Goal: Information Seeking & Learning: Learn about a topic

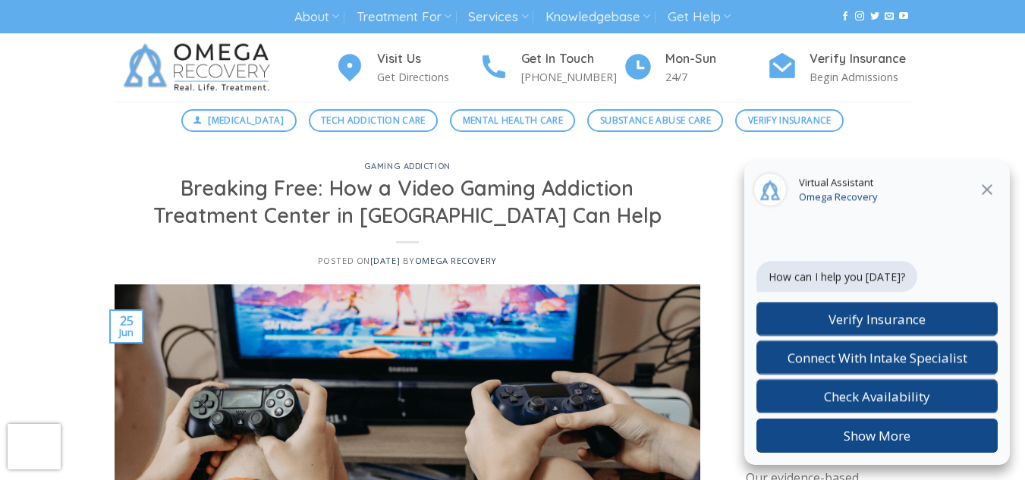
click at [985, 187] on icon "Close" at bounding box center [987, 189] width 11 height 11
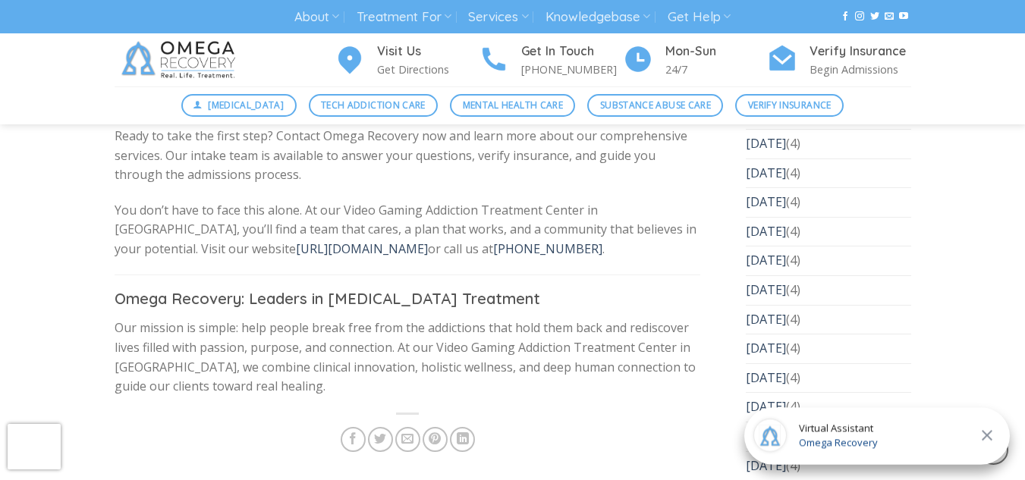
scroll to position [5135, 0]
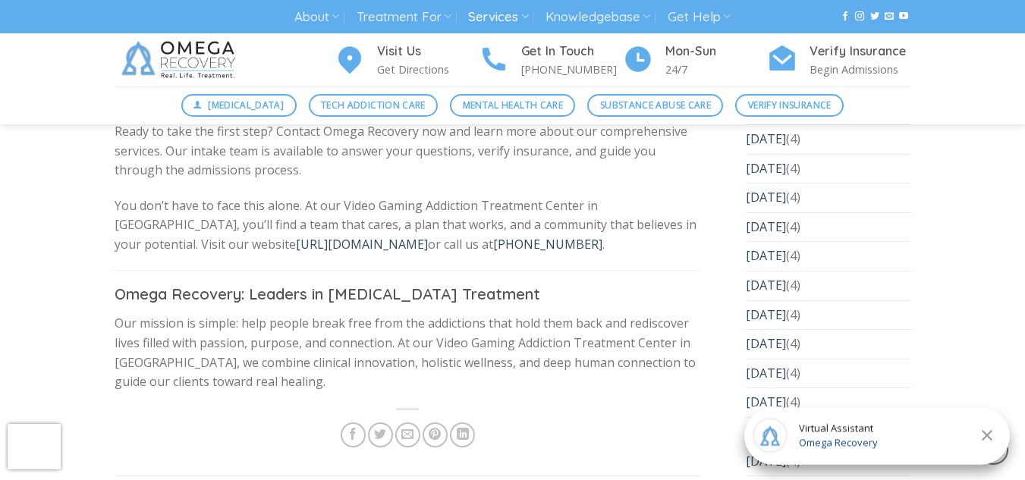
click at [504, 16] on link "Services" at bounding box center [498, 17] width 60 height 28
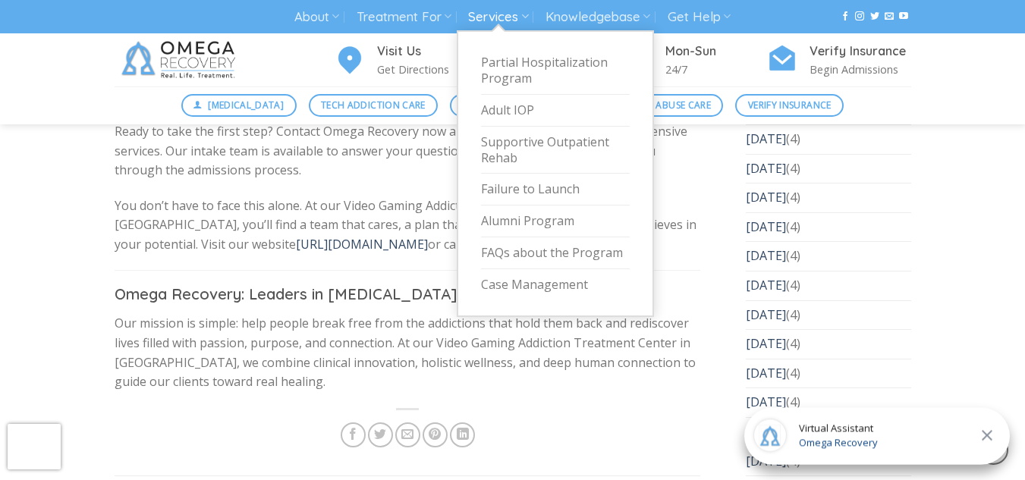
click at [504, 17] on link "Services" at bounding box center [498, 17] width 60 height 28
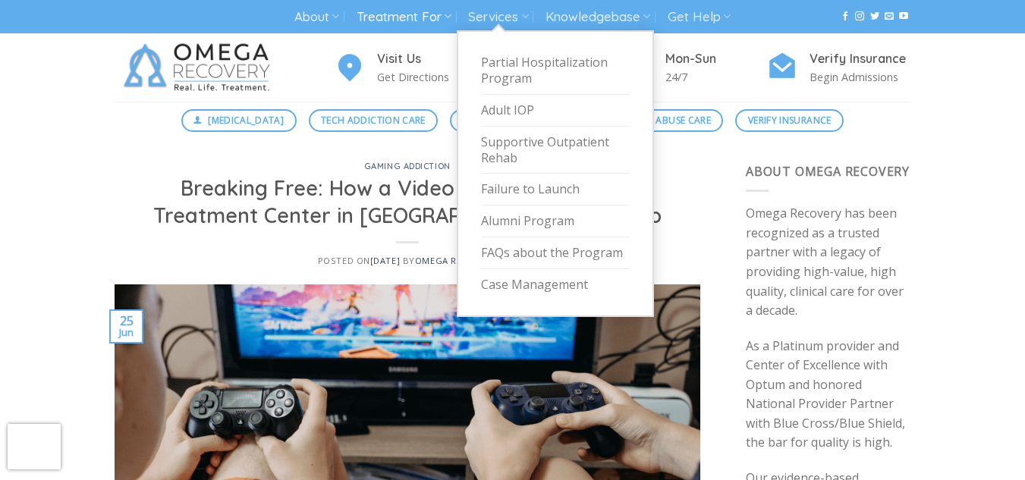
click at [408, 18] on link "Treatment For" at bounding box center [404, 17] width 95 height 28
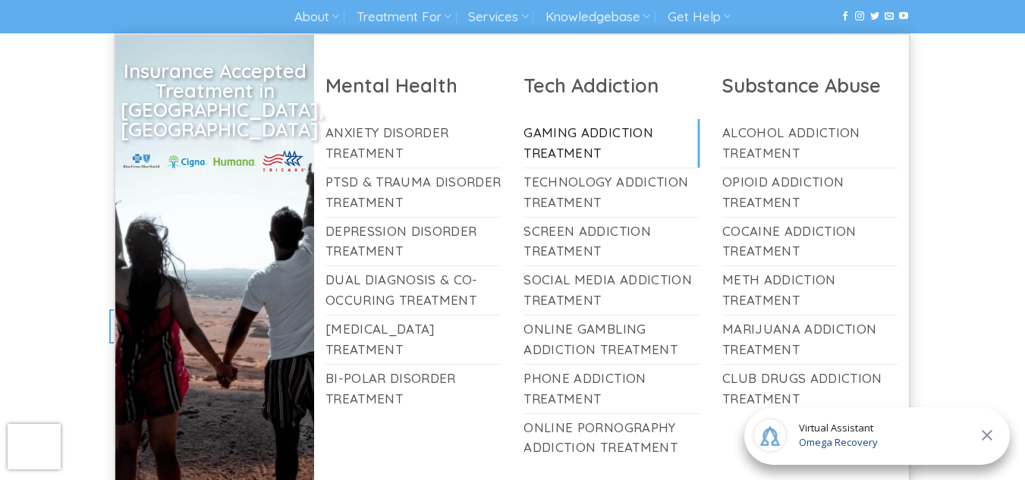
click at [585, 137] on link "Gaming Addiction Treatment" at bounding box center [612, 143] width 176 height 49
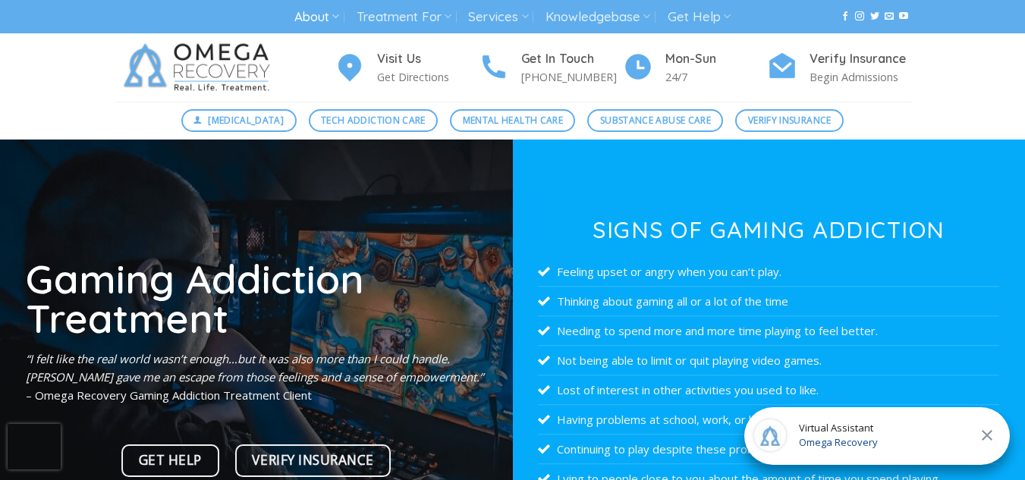
click at [324, 18] on link "About" at bounding box center [316, 17] width 45 height 28
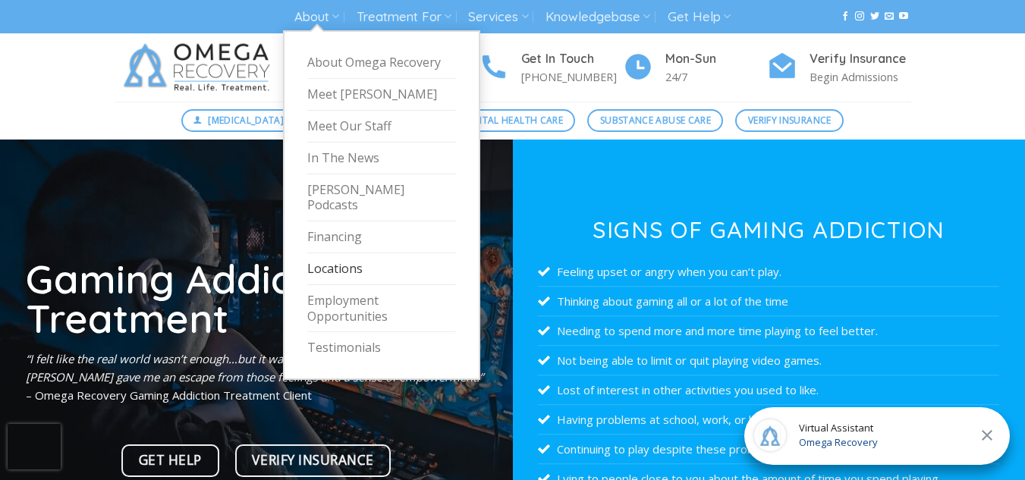
click at [375, 256] on link "Locations" at bounding box center [381, 269] width 149 height 32
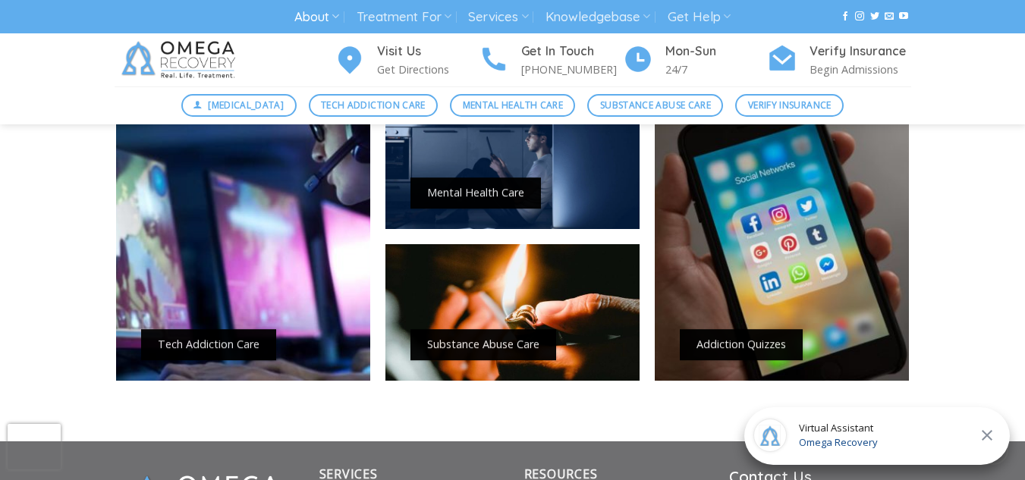
scroll to position [1207, 0]
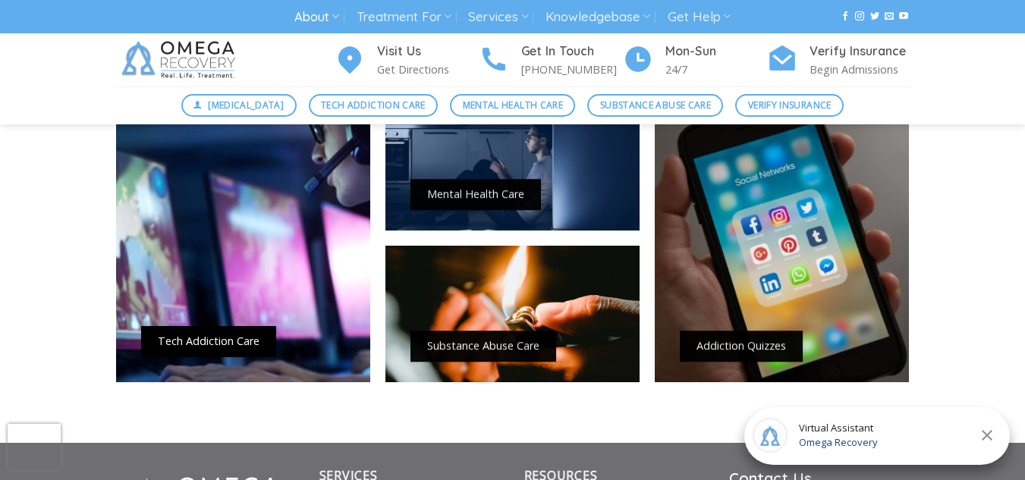
click at [182, 349] on link "Tech Addiction Care" at bounding box center [209, 342] width 102 height 14
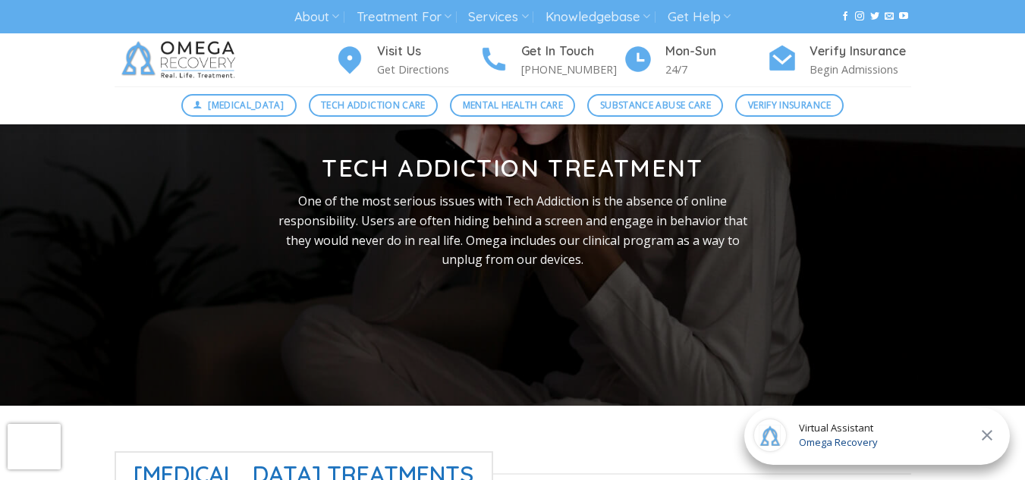
scroll to position [424, 0]
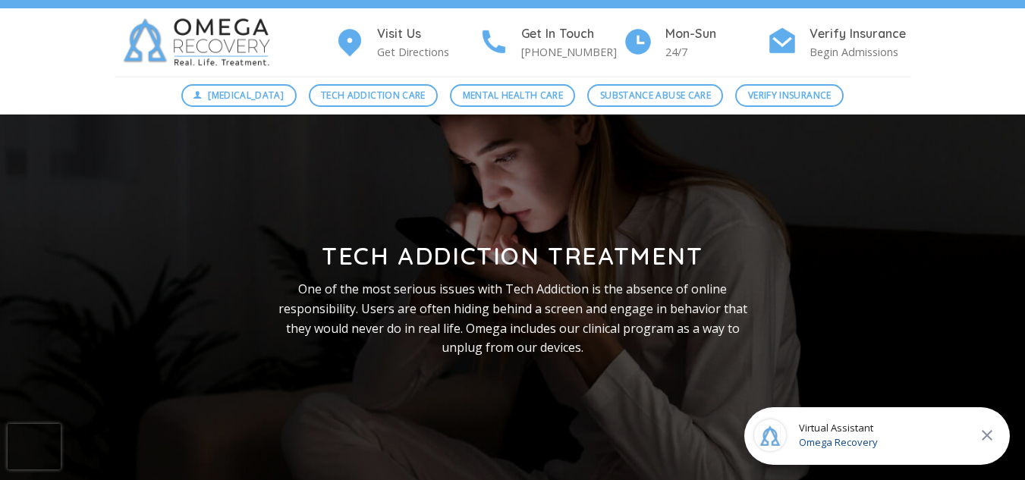
scroll to position [0, 0]
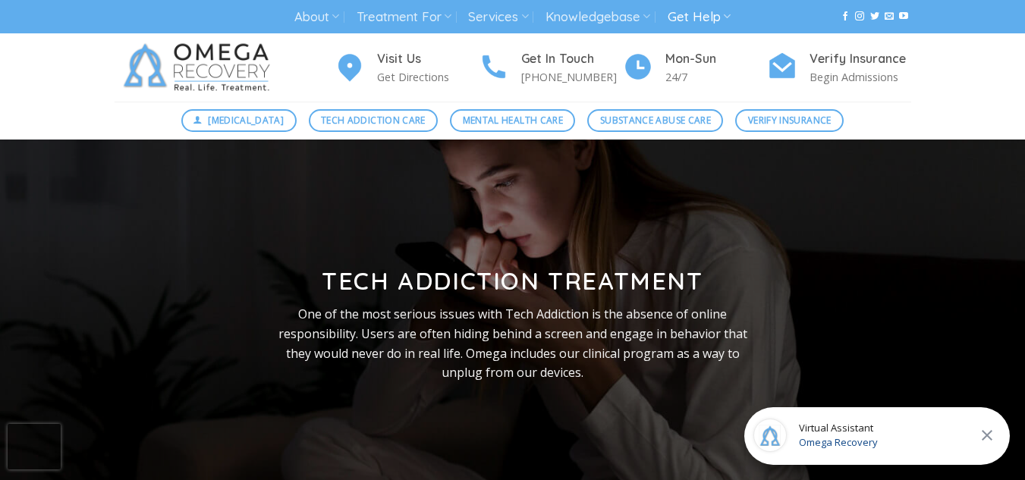
click at [710, 16] on link "Get Help" at bounding box center [699, 17] width 63 height 28
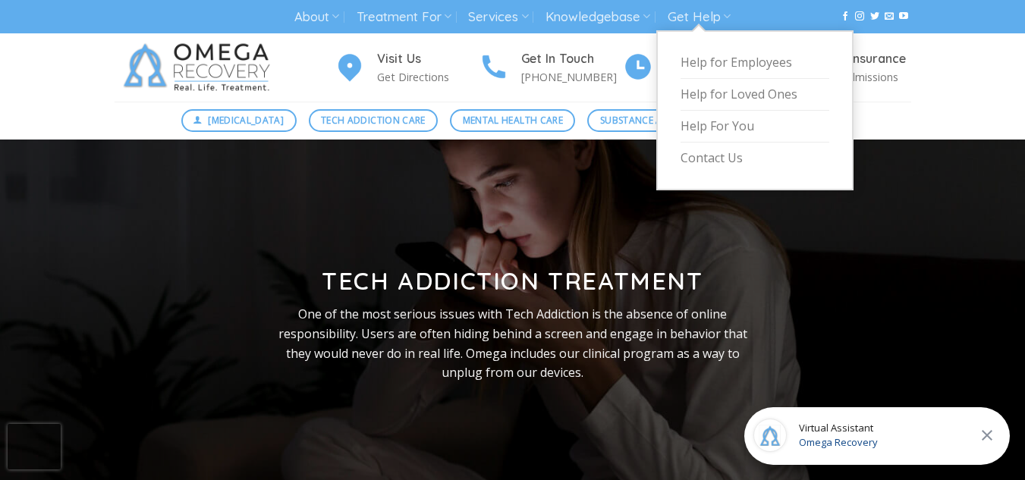
click at [784, 17] on ul at bounding box center [821, 17] width 181 height 16
